Goal: Navigation & Orientation: Find specific page/section

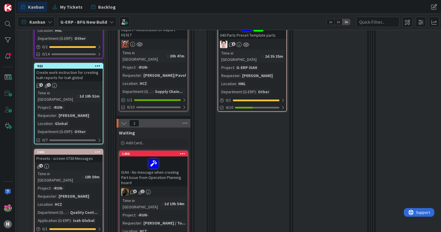
scroll to position [346, 0]
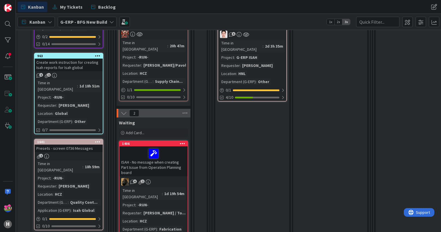
click at [84, 144] on div "Presets - screen 0736 Messages" at bounding box center [69, 147] width 68 height 7
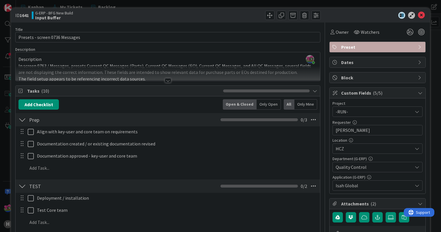
click at [165, 82] on div at bounding box center [168, 80] width 6 height 5
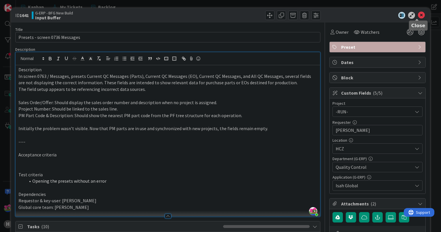
click at [417, 16] on icon at bounding box center [420, 15] width 7 height 7
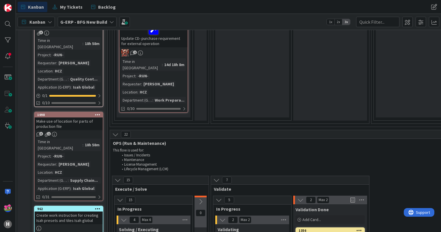
scroll to position [577, 0]
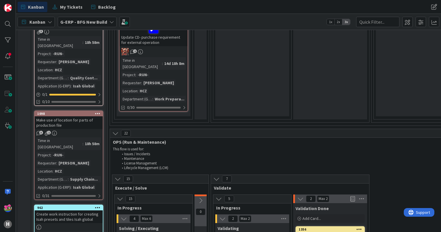
click at [81, 116] on div "Make use of location for parts of production file" at bounding box center [69, 122] width 68 height 13
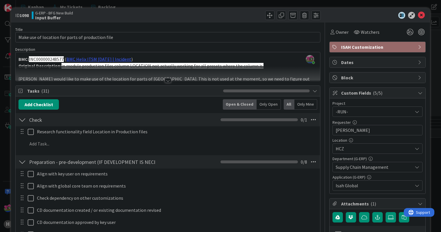
click at [165, 80] on div at bounding box center [168, 80] width 6 height 5
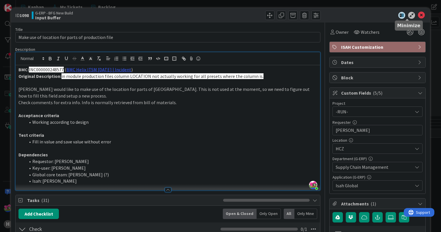
click at [417, 14] on icon at bounding box center [420, 15] width 7 height 7
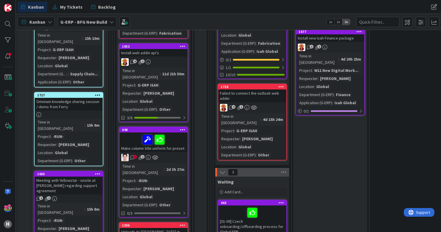
scroll to position [894, 0]
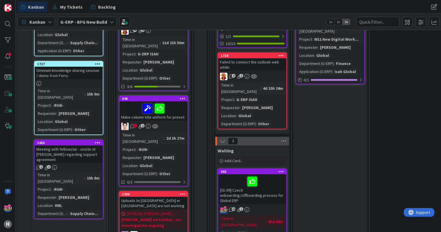
click at [172, 123] on div "4 1" at bounding box center [153, 126] width 68 height 7
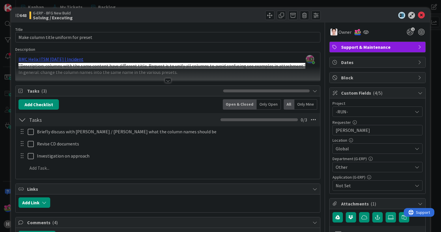
click at [167, 81] on div at bounding box center [168, 80] width 6 height 5
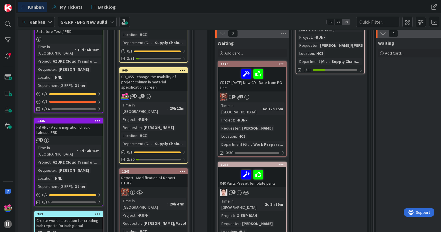
scroll to position [144, 0]
